Goal: Obtain resource: Obtain resource

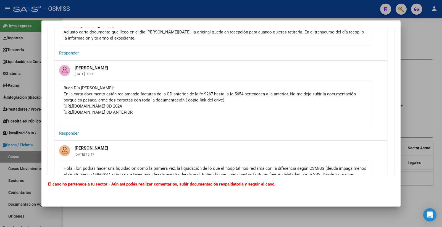
scroll to position [61, 0]
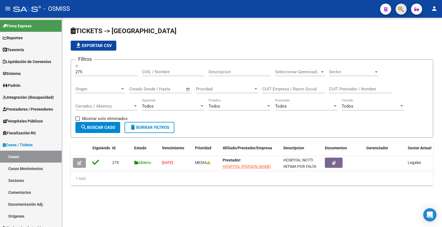
click at [400, 5] on span "button" at bounding box center [401, 9] width 6 height 11
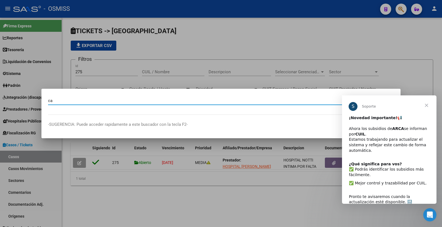
scroll to position [0, 0]
type input "[PERSON_NAME] cordoba"
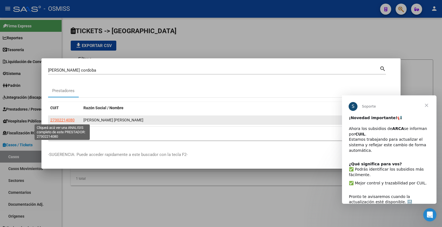
click at [68, 119] on span "27302214080" at bounding box center [62, 120] width 24 height 4
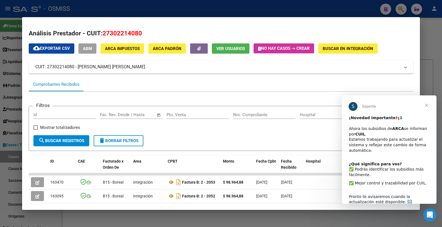
scroll to position [3, 0]
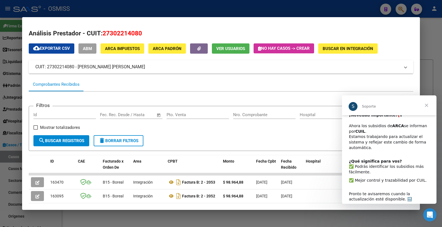
drag, startPoint x: 387, startPoint y: 128, endPoint x: 425, endPoint y: 129, distance: 38.1
click at [425, 129] on div "¡Novedad importante! 📢 ​ Ahora los subsidios de ARCA se informan por CUIL . Est…" at bounding box center [389, 133] width 81 height 43
click at [426, 104] on span "Cerrar" at bounding box center [426, 105] width 20 height 20
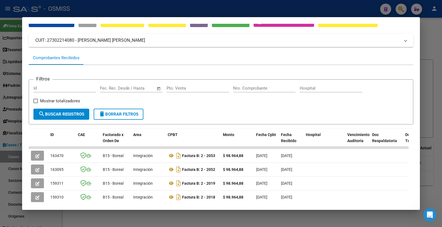
scroll to position [61, 0]
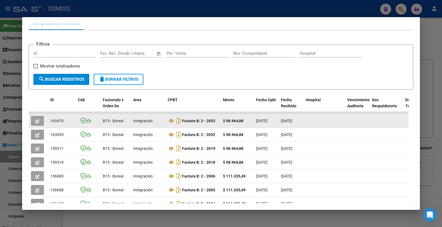
drag, startPoint x: 255, startPoint y: 123, endPoint x: 273, endPoint y: 126, distance: 18.2
click at [273, 126] on datatable-body-cell "[DATE]" at bounding box center [266, 121] width 25 height 14
click at [171, 119] on icon at bounding box center [171, 120] width 7 height 7
